Goal: Task Accomplishment & Management: Manage account settings

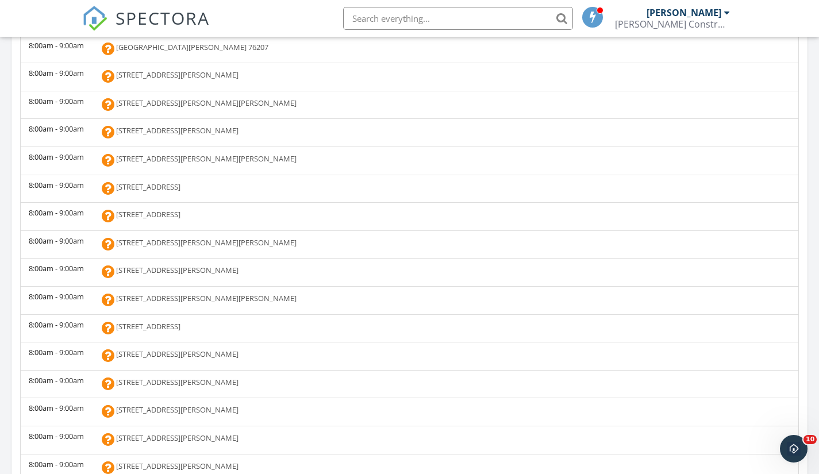
scroll to position [6, 6]
click at [813, 285] on html "SPECTORA Yochum Ken Hanson Construction Consulting Role: Inspector Dashboard Ne…" at bounding box center [409, 256] width 819 height 1572
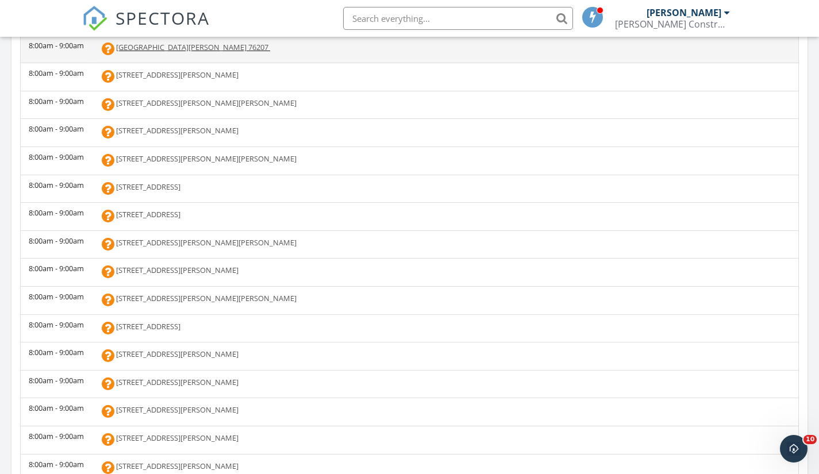
click at [130, 56] on td "[GEOGRAPHIC_DATA][PERSON_NAME] 76207" at bounding box center [445, 49] width 706 height 28
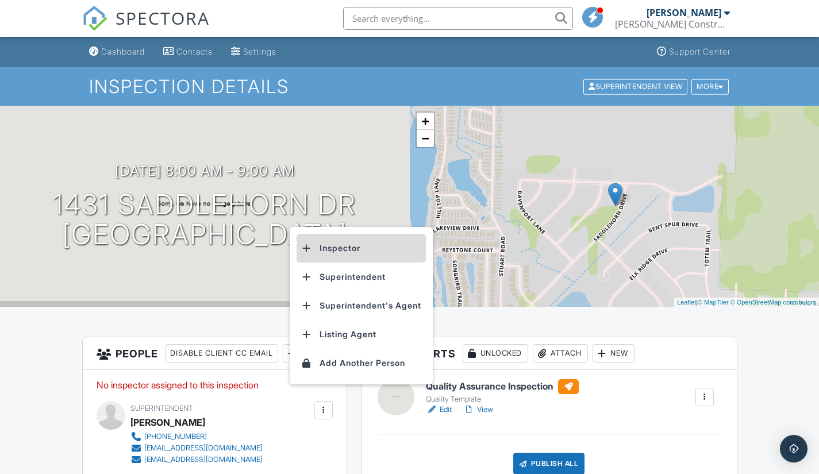
click at [343, 254] on li "Inspector" at bounding box center [361, 248] width 129 height 29
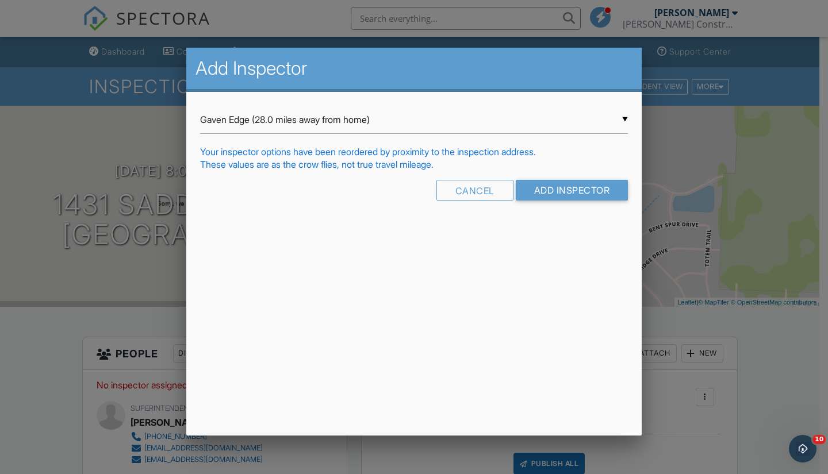
click at [625, 116] on div "▼ Gaven Edge (28.0 miles away from home) Gaven Edge (28.0 miles away from home)…" at bounding box center [414, 120] width 428 height 28
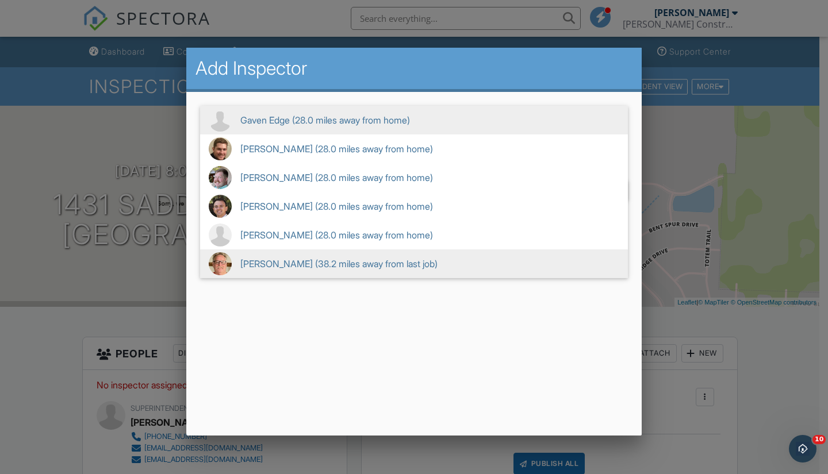
click at [367, 258] on span "Yochum Ken (38.2 miles away from last job)" at bounding box center [414, 263] width 428 height 29
type input "Yochum Ken (38.2 miles away from last job)"
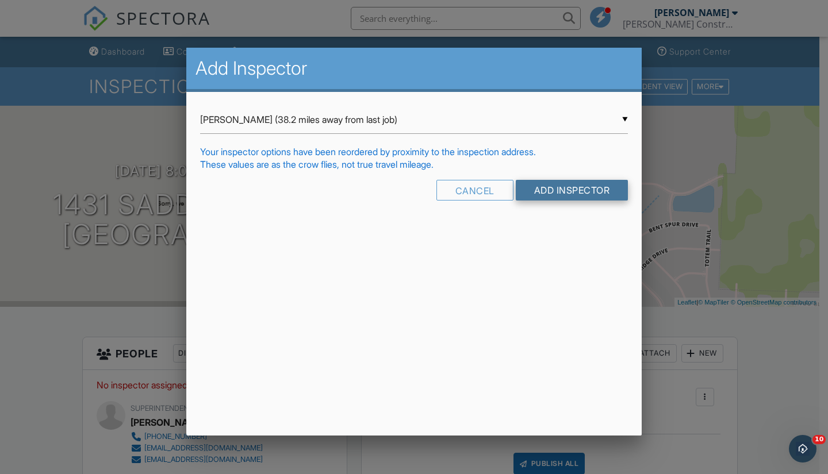
click at [555, 195] on input "Add Inspector" at bounding box center [572, 190] width 113 height 21
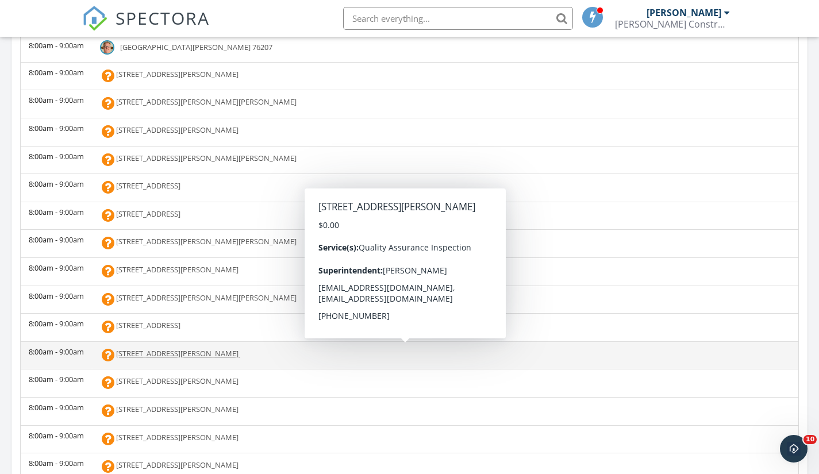
click at [118, 354] on span "[STREET_ADDRESS][PERSON_NAME]" at bounding box center [177, 353] width 122 height 10
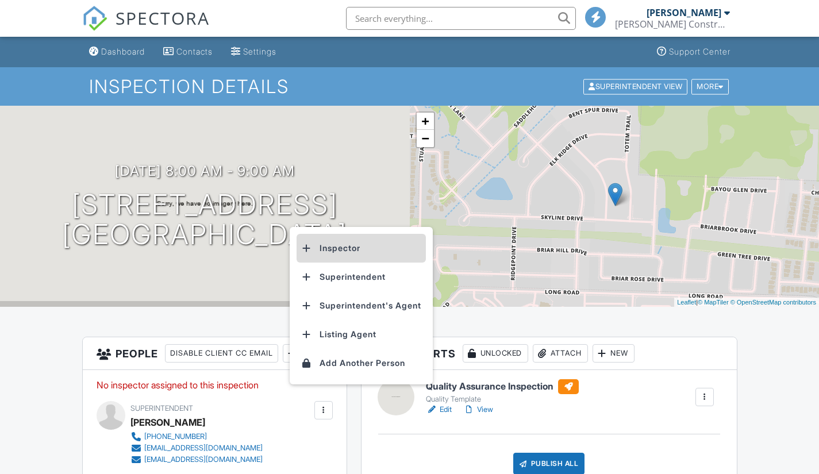
click at [345, 250] on li "Inspector" at bounding box center [361, 248] width 129 height 29
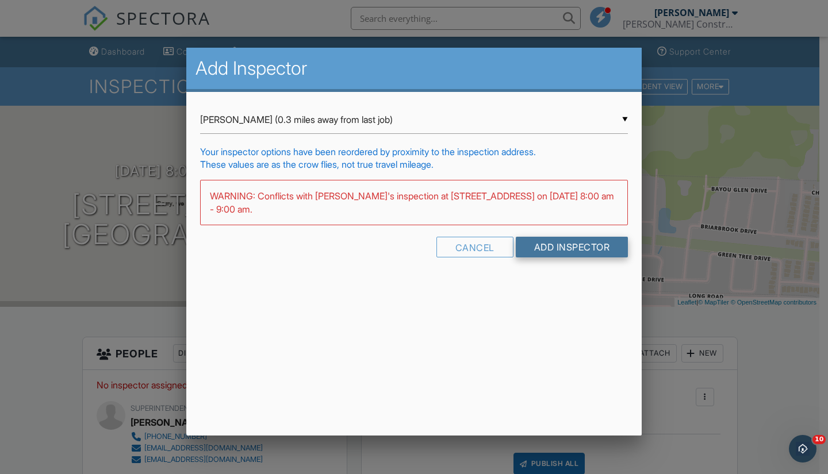
click at [533, 246] on input "Add Inspector" at bounding box center [572, 247] width 113 height 21
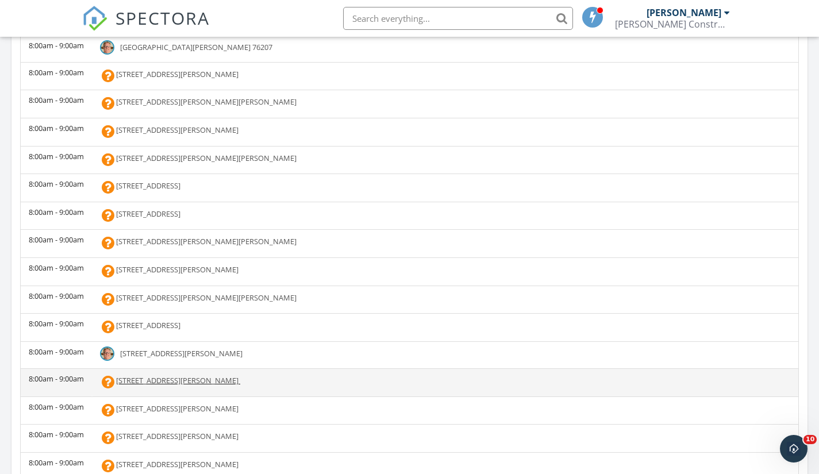
click at [134, 379] on span "5114 Eden Pt Dr, Denton 76207" at bounding box center [177, 380] width 122 height 10
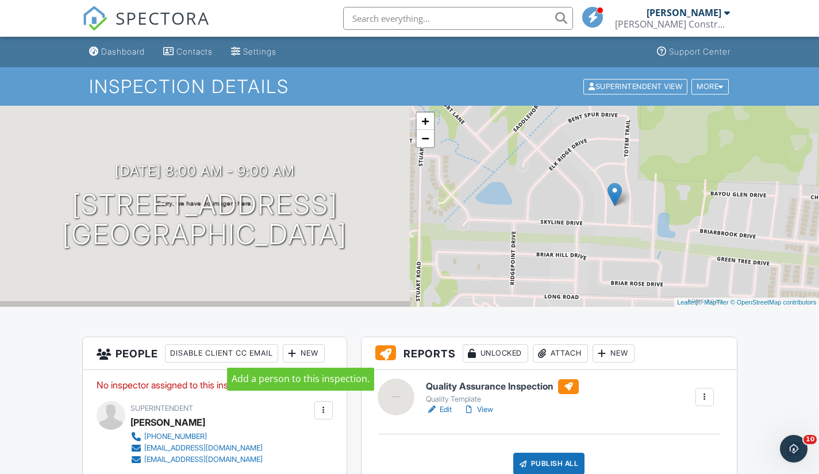
click at [298, 355] on div at bounding box center [292, 353] width 11 height 11
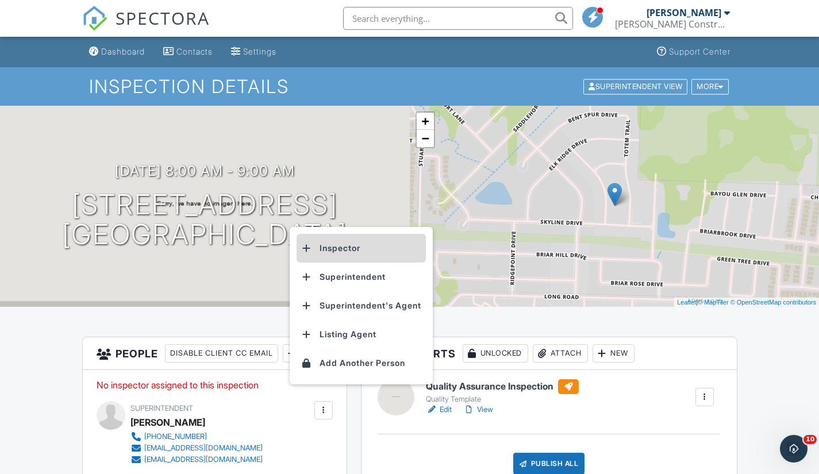
click at [333, 249] on li "Inspector" at bounding box center [361, 248] width 129 height 29
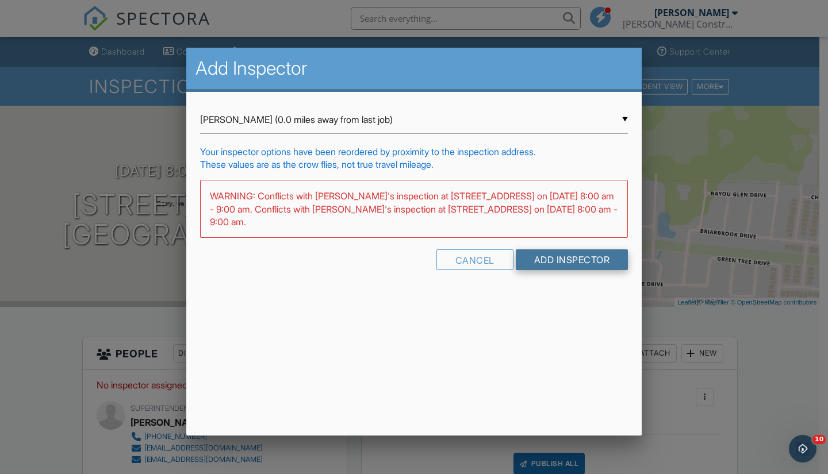
click at [533, 258] on input "Add Inspector" at bounding box center [572, 259] width 113 height 21
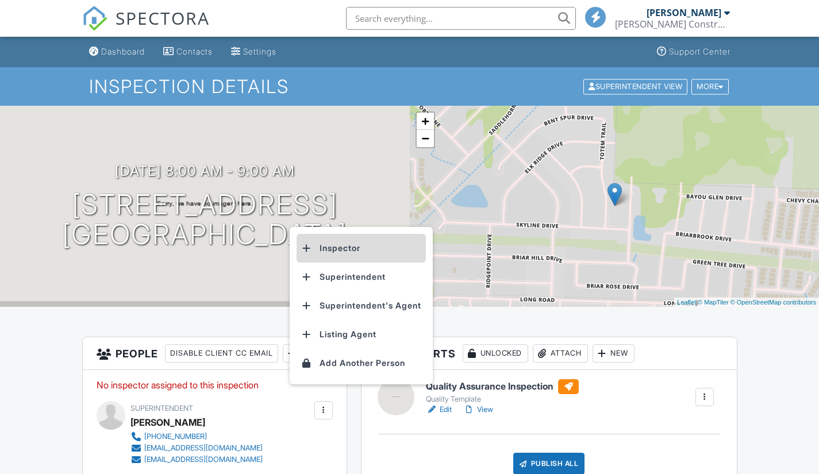
click at [340, 247] on li "Inspector" at bounding box center [361, 248] width 129 height 29
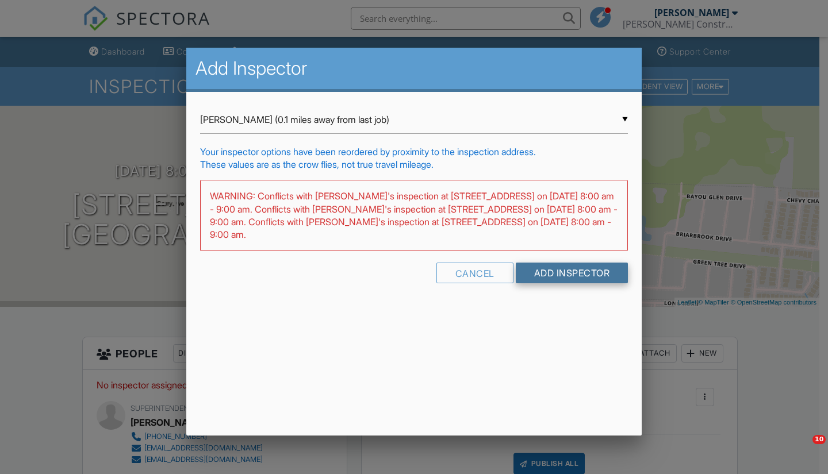
click at [531, 272] on input "Add Inspector" at bounding box center [572, 273] width 113 height 21
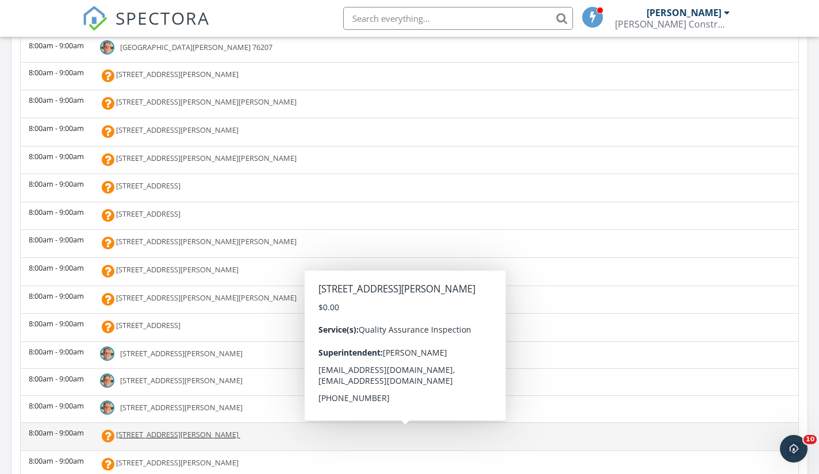
click at [97, 437] on td "5127 Eden Pt Dr, Denton 76207" at bounding box center [445, 437] width 706 height 28
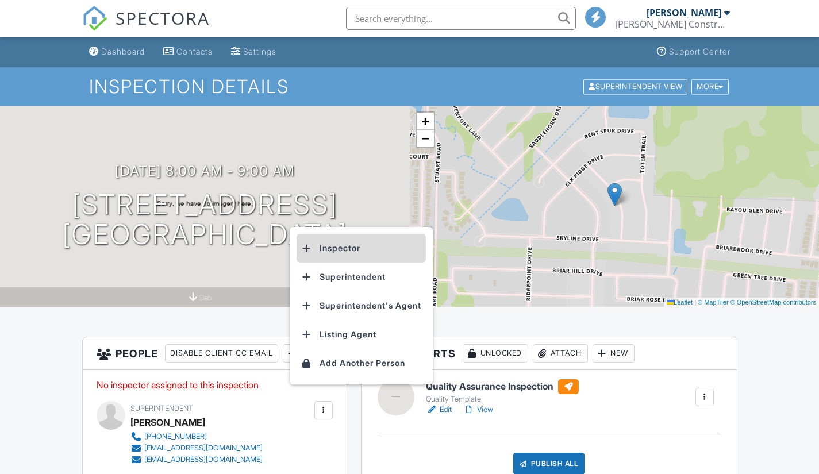
click at [344, 247] on li "Inspector" at bounding box center [361, 248] width 129 height 29
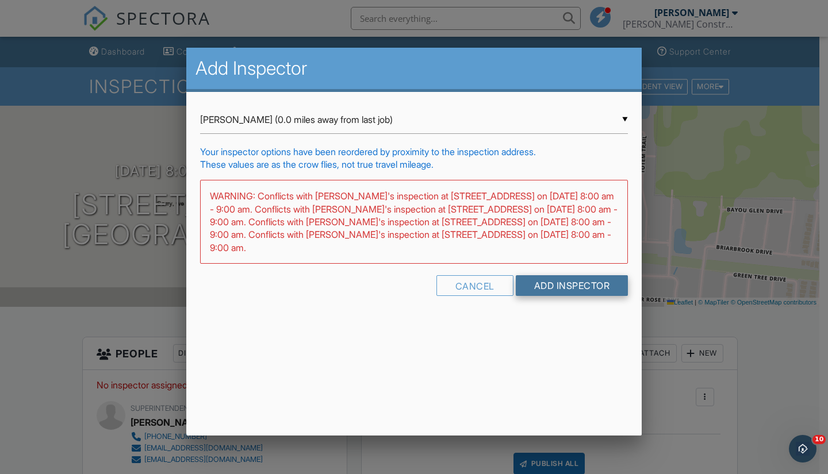
click at [524, 283] on input "Add Inspector" at bounding box center [572, 285] width 113 height 21
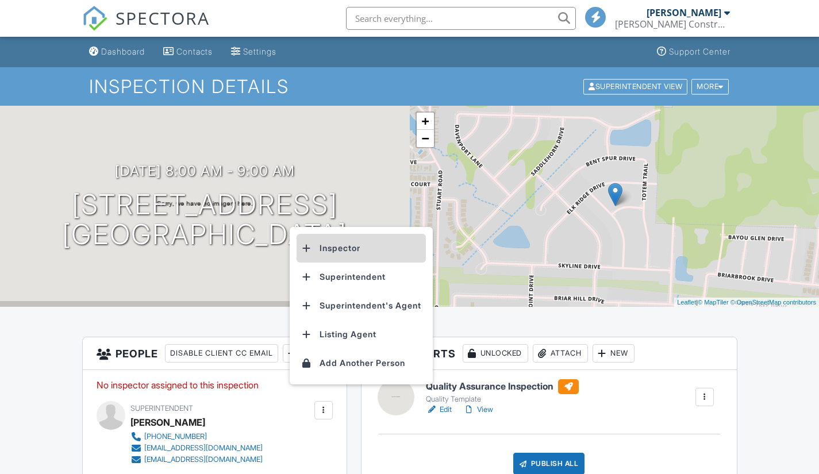
click at [337, 252] on li "Inspector" at bounding box center [361, 248] width 129 height 29
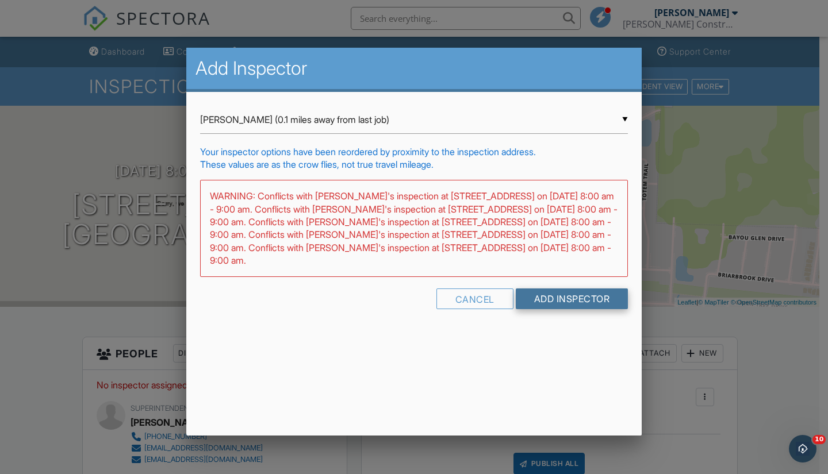
click at [528, 303] on input "Add Inspector" at bounding box center [572, 299] width 113 height 21
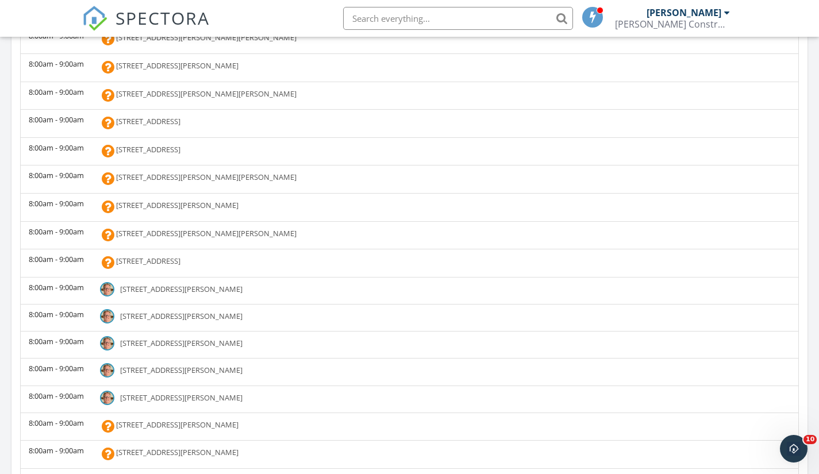
scroll to position [64, 0]
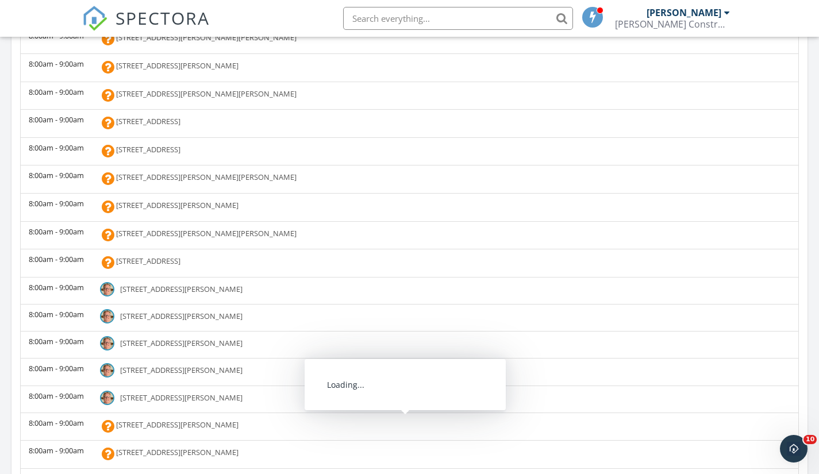
click at [135, 426] on span "[STREET_ADDRESS][PERSON_NAME]" at bounding box center [177, 425] width 122 height 10
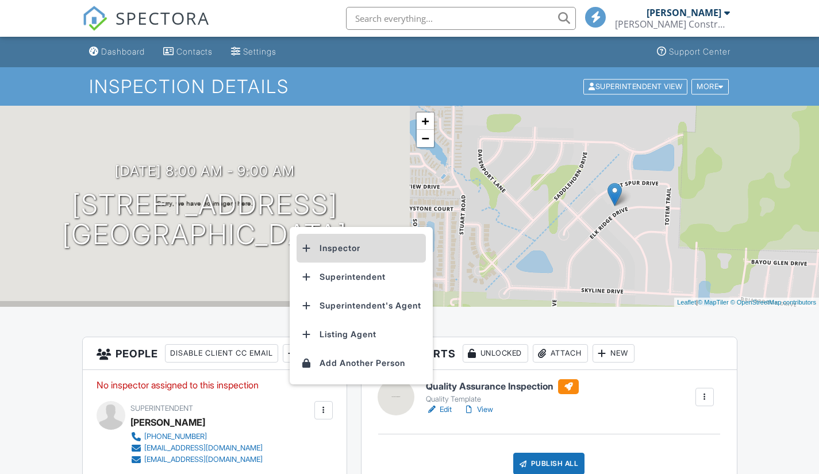
click at [345, 249] on li "Inspector" at bounding box center [361, 248] width 129 height 29
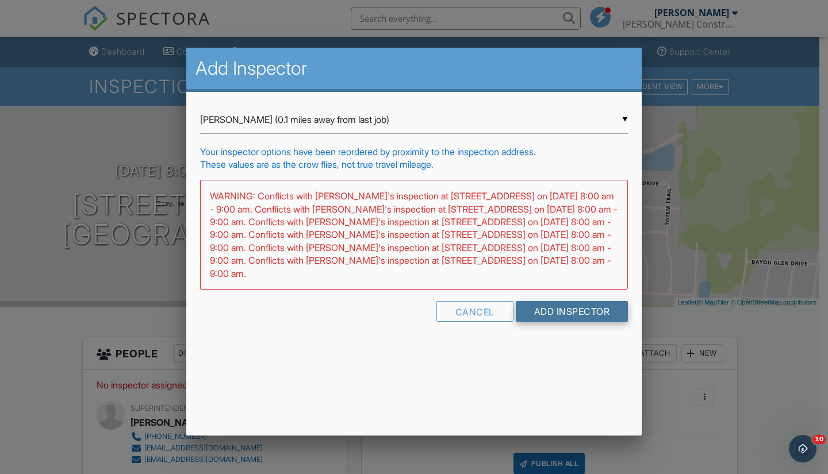
click at [521, 306] on input "Add Inspector" at bounding box center [572, 311] width 113 height 21
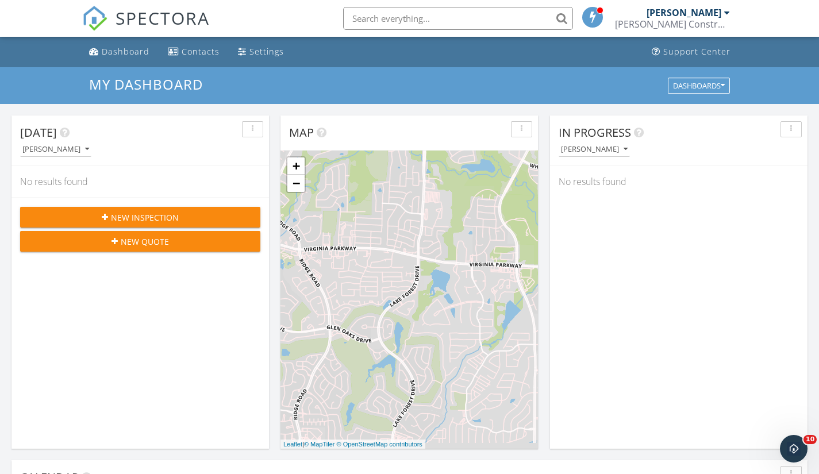
click at [252, 127] on icon "button" at bounding box center [253, 129] width 2 height 8
click at [258, 156] on div at bounding box center [255, 155] width 8 height 9
